Goal: Use online tool/utility: Utilize a website feature to perform a specific function

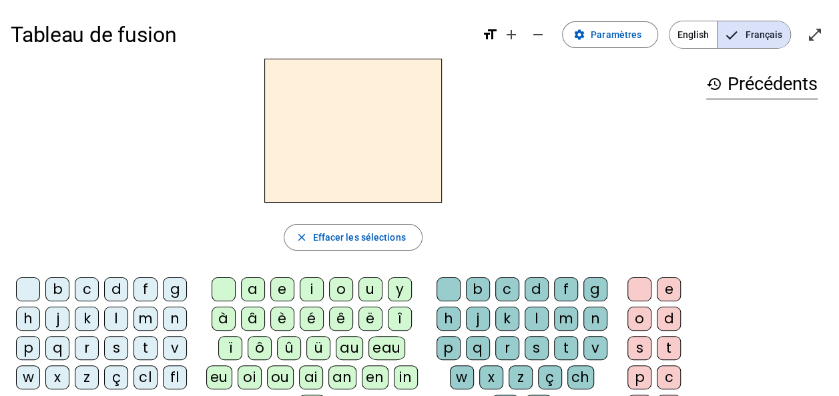
click at [149, 321] on div "m" at bounding box center [145, 319] width 24 height 24
click at [256, 292] on div "a" at bounding box center [253, 290] width 24 height 24
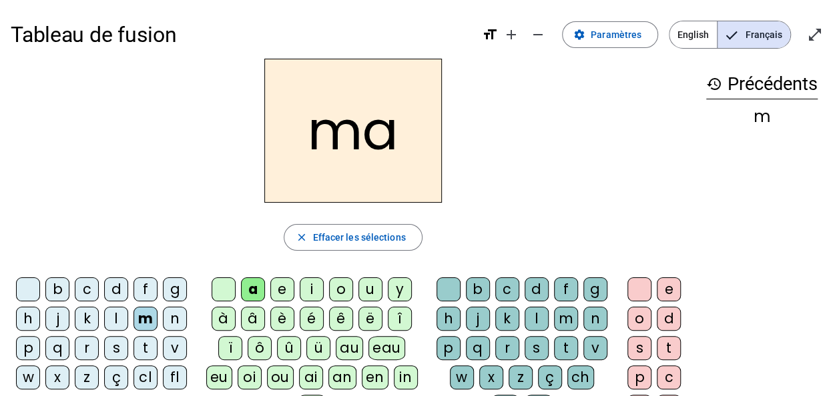
click at [534, 316] on div "l" at bounding box center [536, 319] width 24 height 24
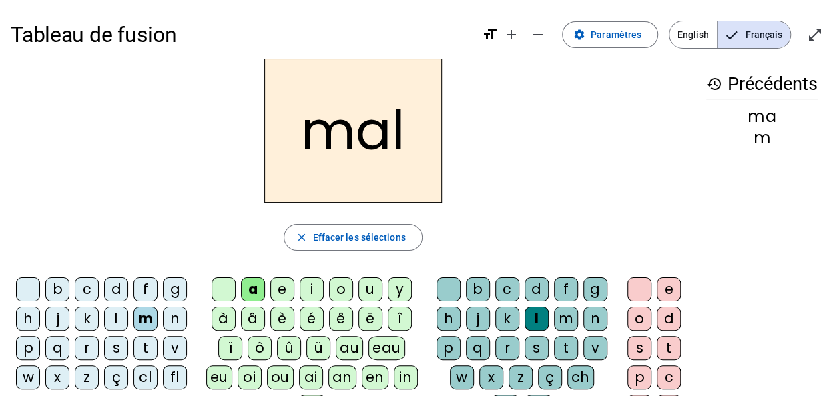
click at [318, 286] on div "i" at bounding box center [312, 290] width 24 height 24
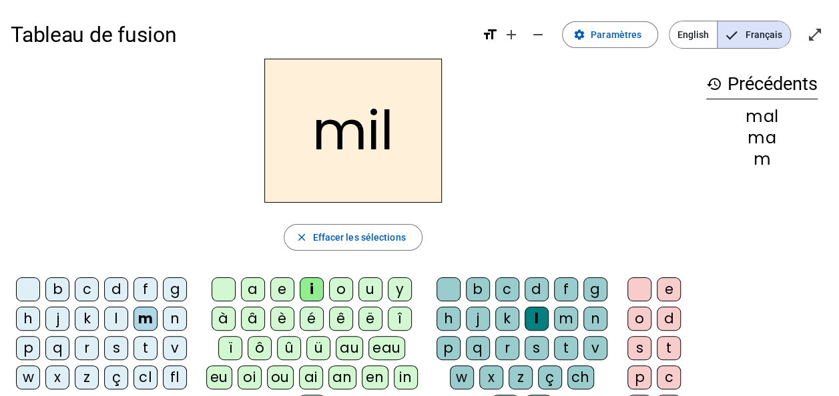
click at [115, 351] on div "s" at bounding box center [116, 348] width 24 height 24
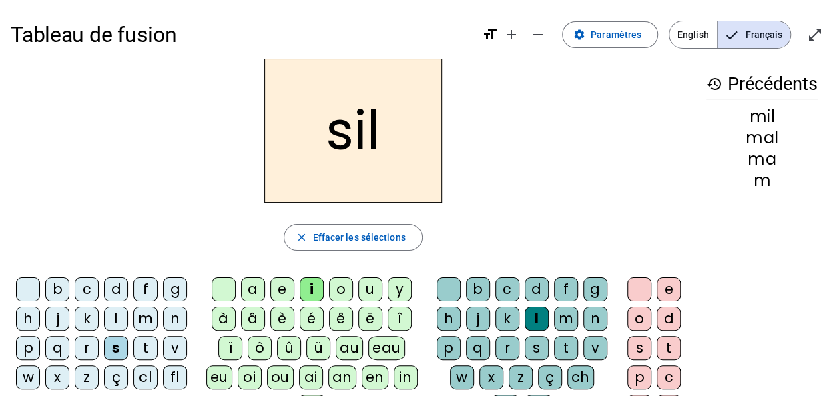
click at [454, 290] on div at bounding box center [448, 290] width 24 height 24
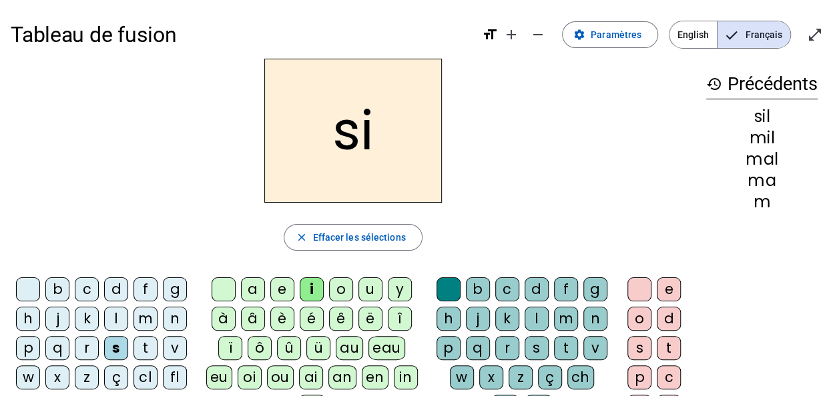
click at [179, 323] on div "n" at bounding box center [175, 319] width 24 height 24
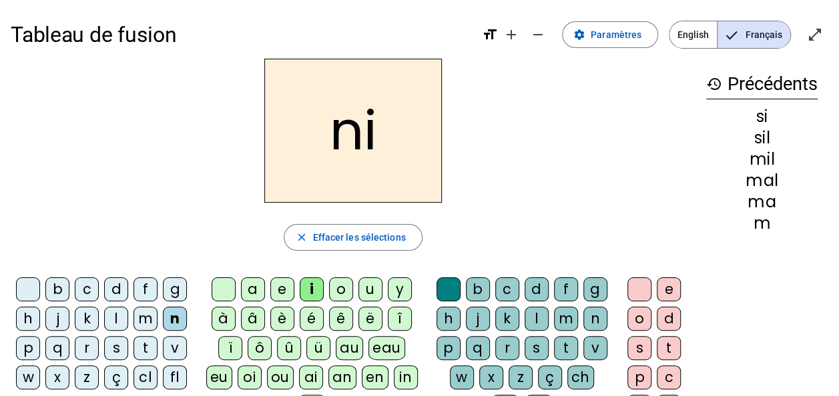
click at [286, 296] on div "e" at bounding box center [282, 290] width 24 height 24
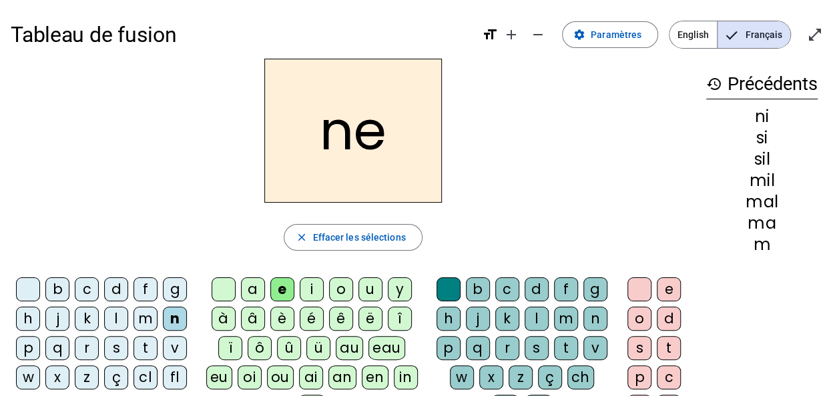
click at [253, 289] on div "a" at bounding box center [253, 290] width 24 height 24
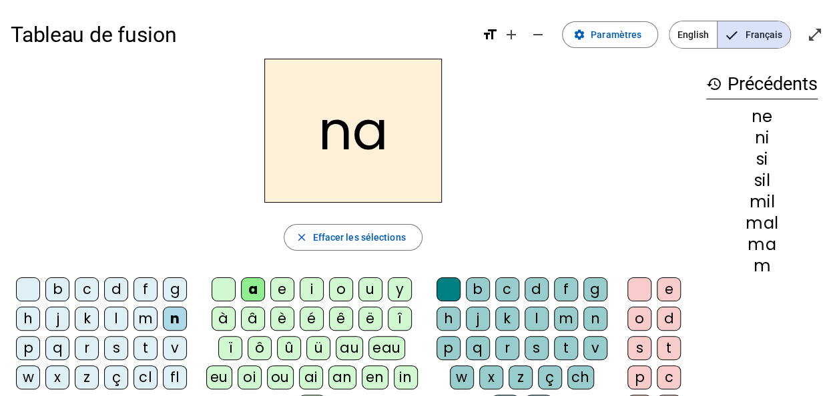
click at [120, 348] on div "s" at bounding box center [116, 348] width 24 height 24
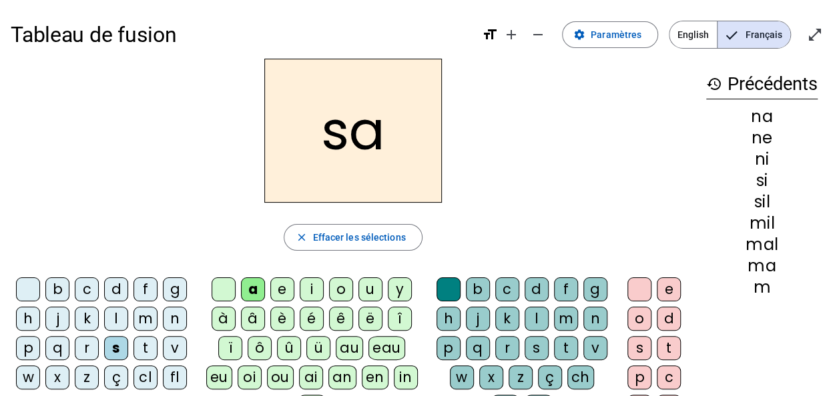
click at [368, 291] on div "u" at bounding box center [370, 290] width 24 height 24
click at [115, 319] on div "l" at bounding box center [116, 319] width 24 height 24
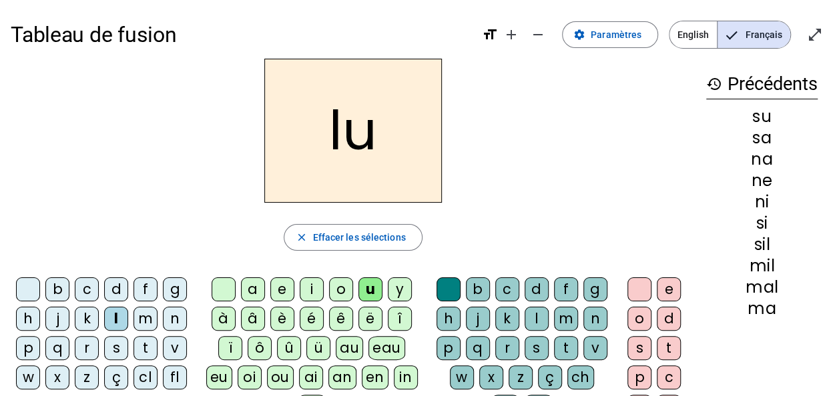
click at [122, 292] on div "d" at bounding box center [116, 290] width 24 height 24
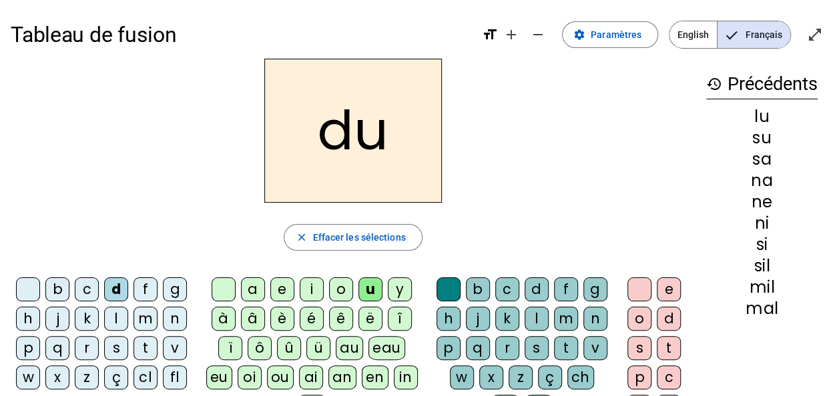
click at [177, 320] on div "n" at bounding box center [175, 319] width 24 height 24
click at [543, 320] on div "l" at bounding box center [536, 319] width 24 height 24
